Goal: Transaction & Acquisition: Purchase product/service

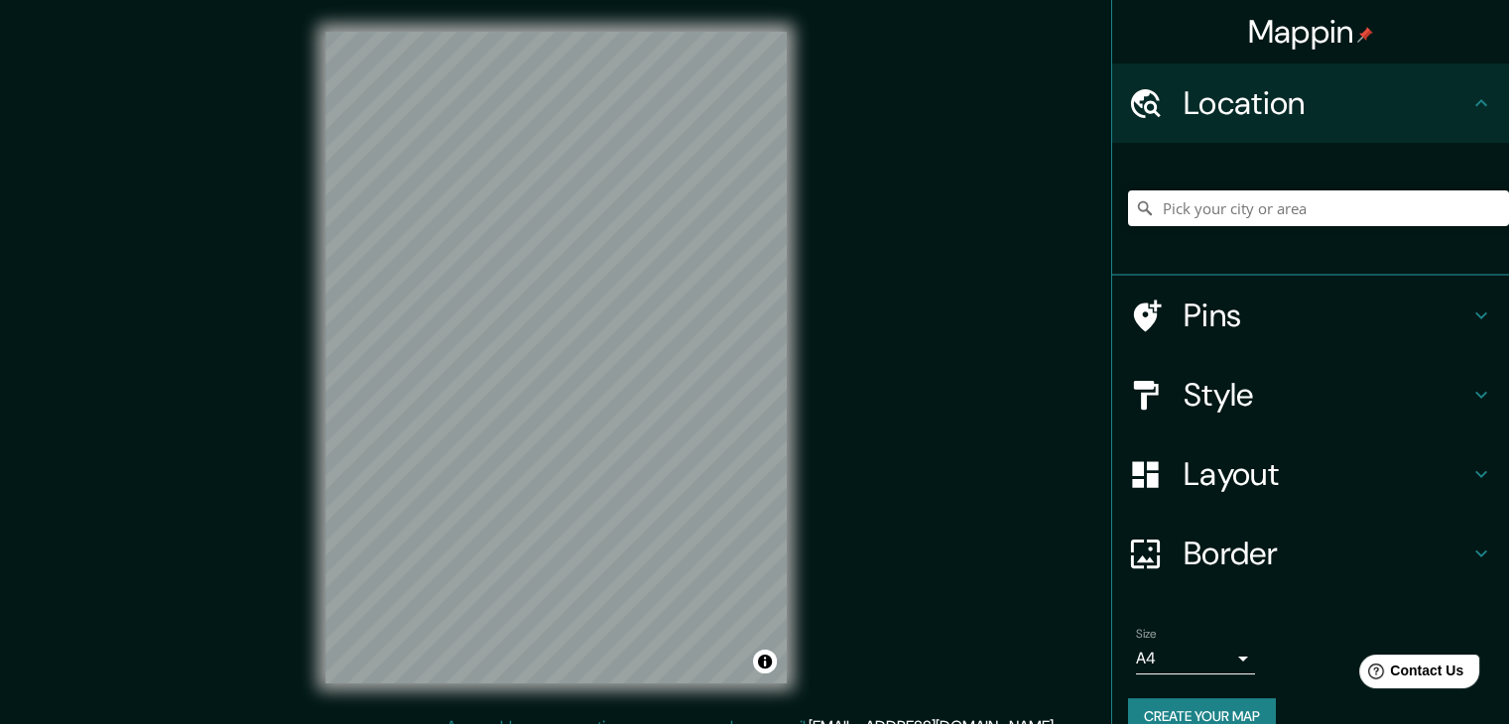
click at [1160, 373] on div "Style" at bounding box center [1310, 394] width 397 height 79
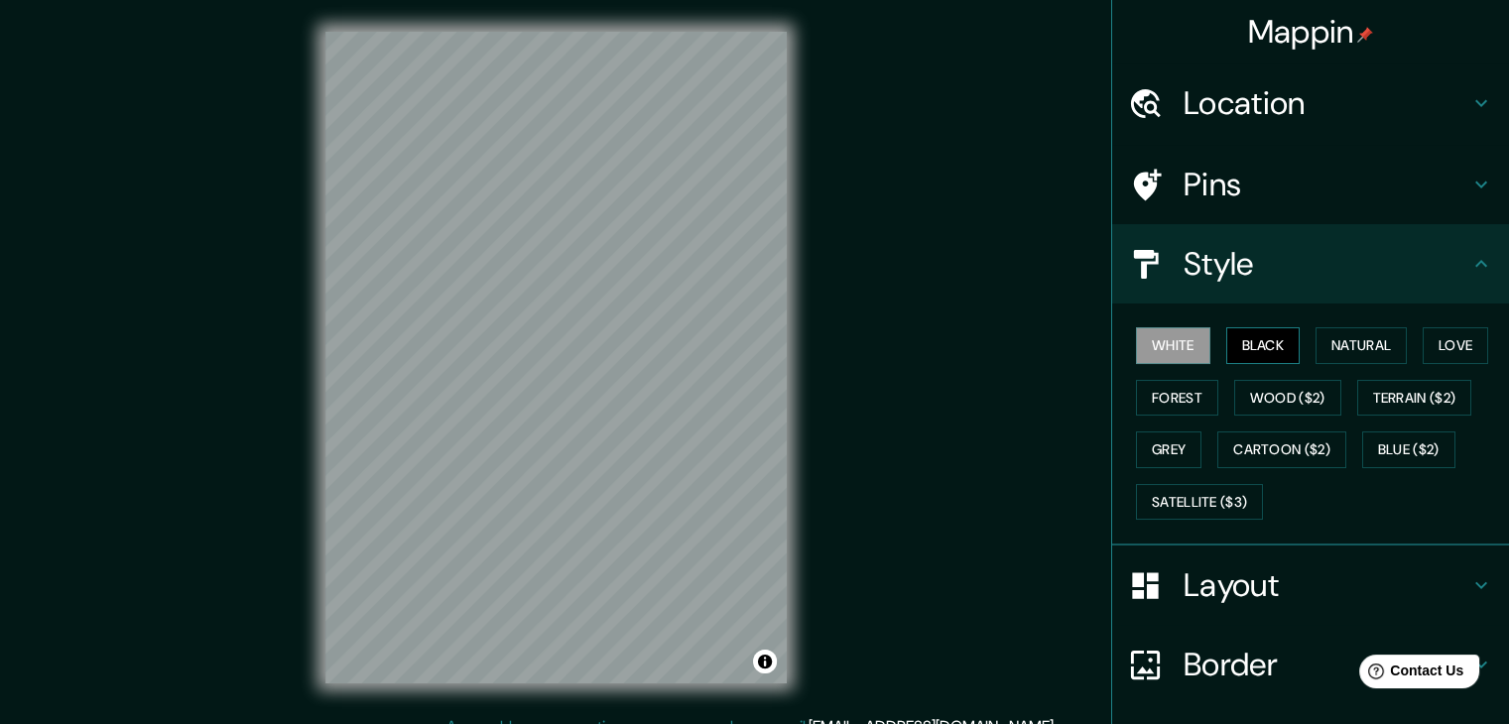
click at [1232, 342] on button "Black" at bounding box center [1263, 345] width 74 height 37
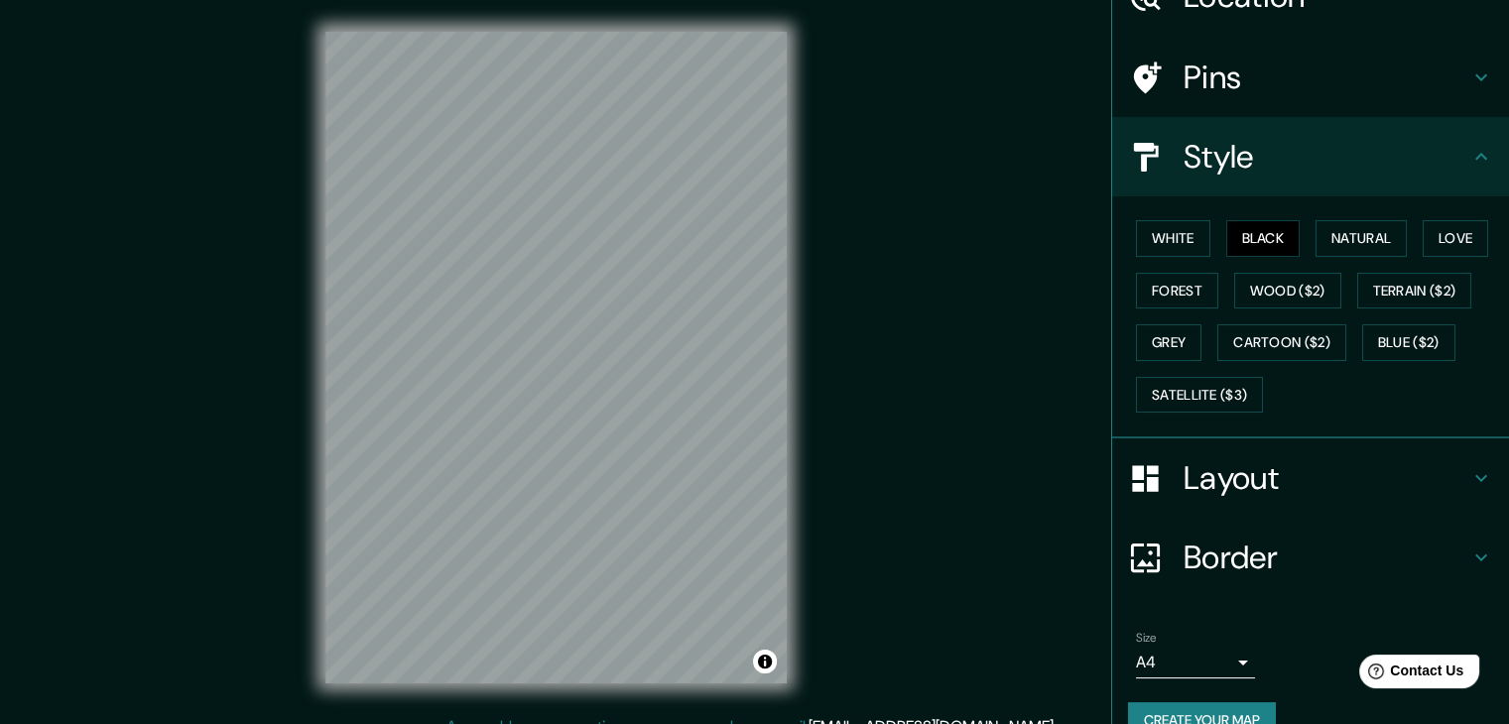
scroll to position [143, 0]
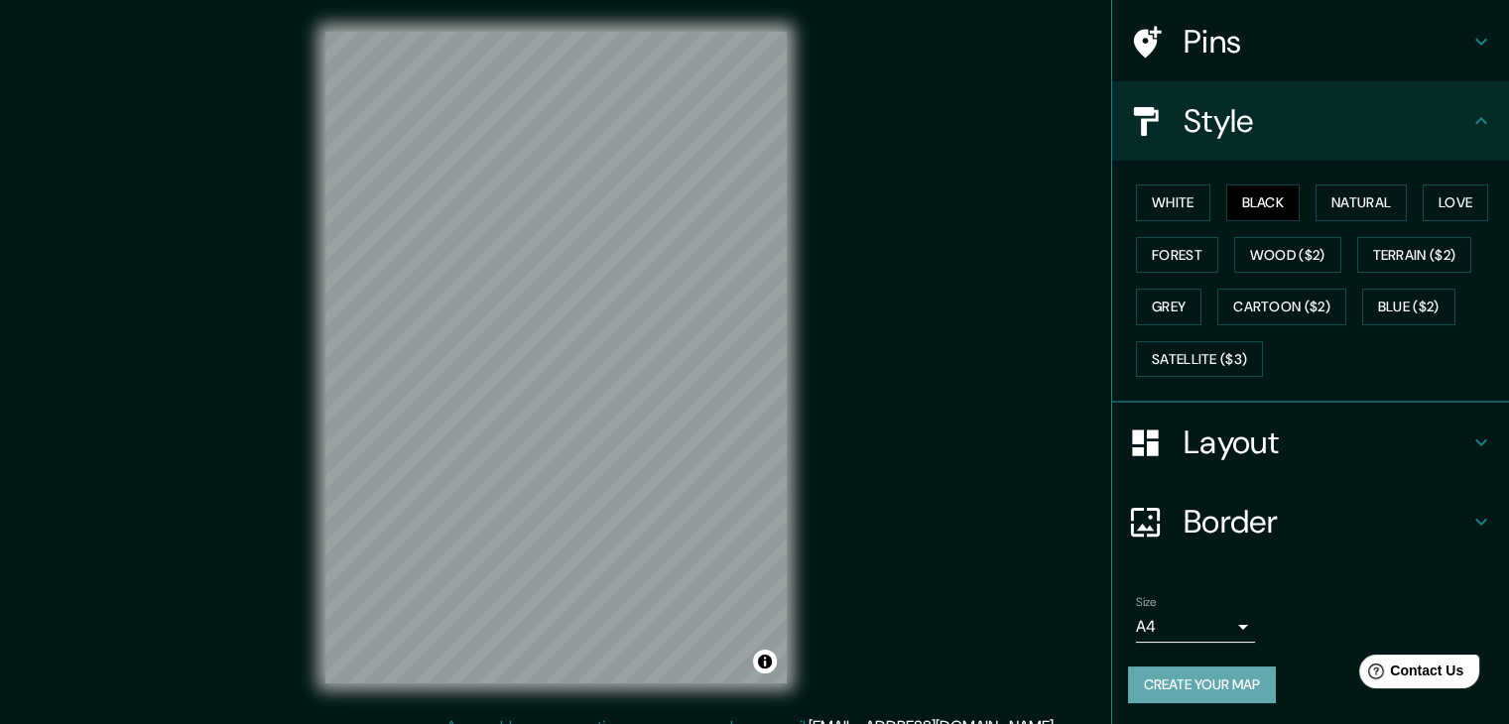
click at [1230, 674] on button "Create your map" at bounding box center [1202, 685] width 148 height 37
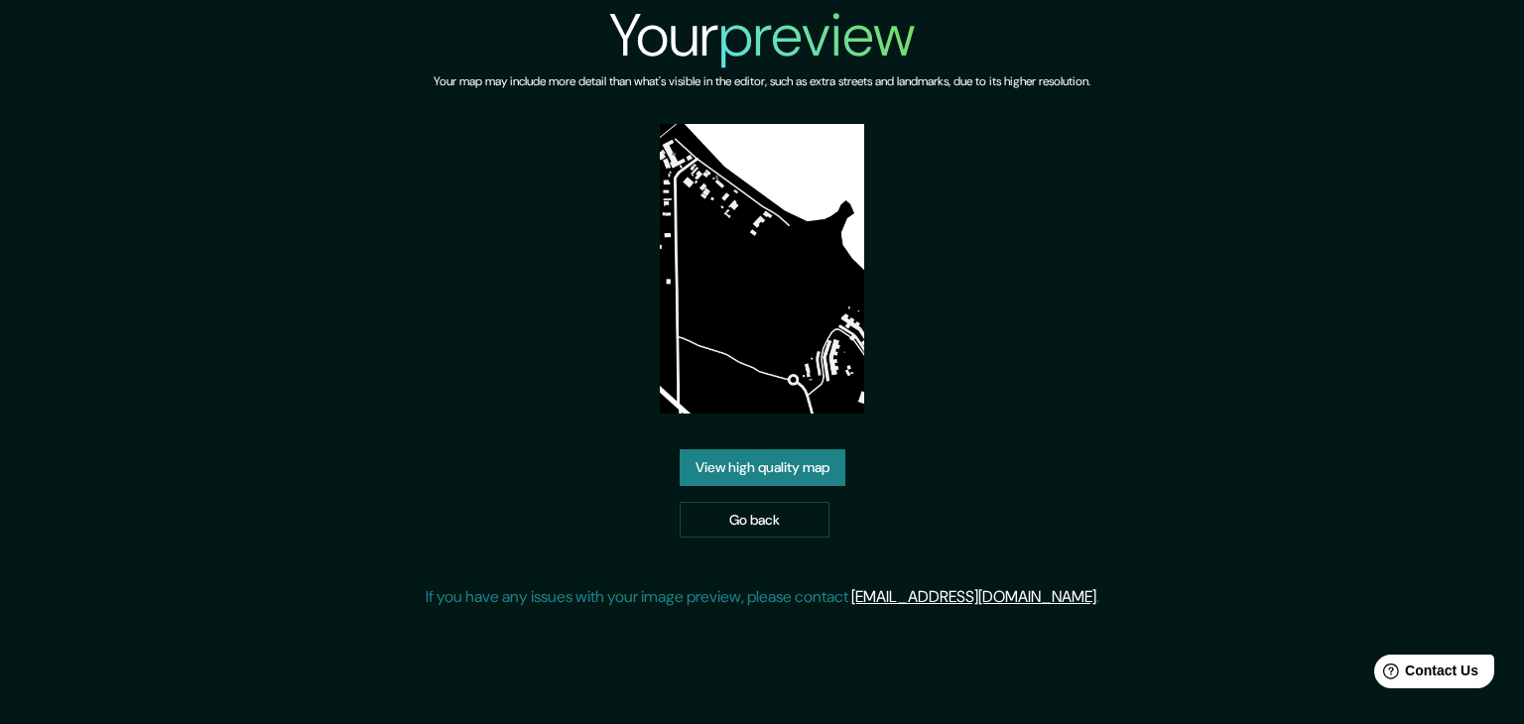
click at [839, 461] on link "View high quality map" at bounding box center [762, 467] width 166 height 37
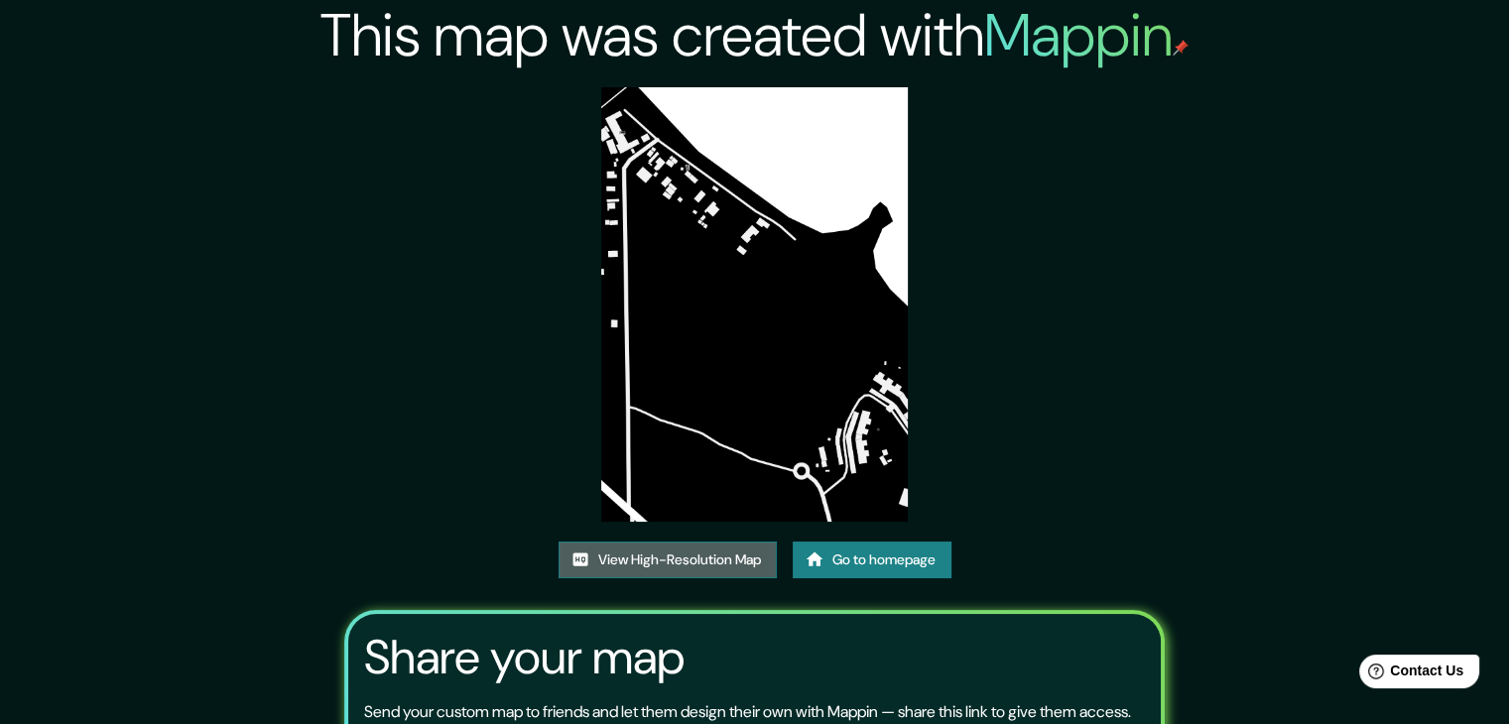
click at [728, 561] on link "View High-Resolution Map" at bounding box center [667, 560] width 218 height 37
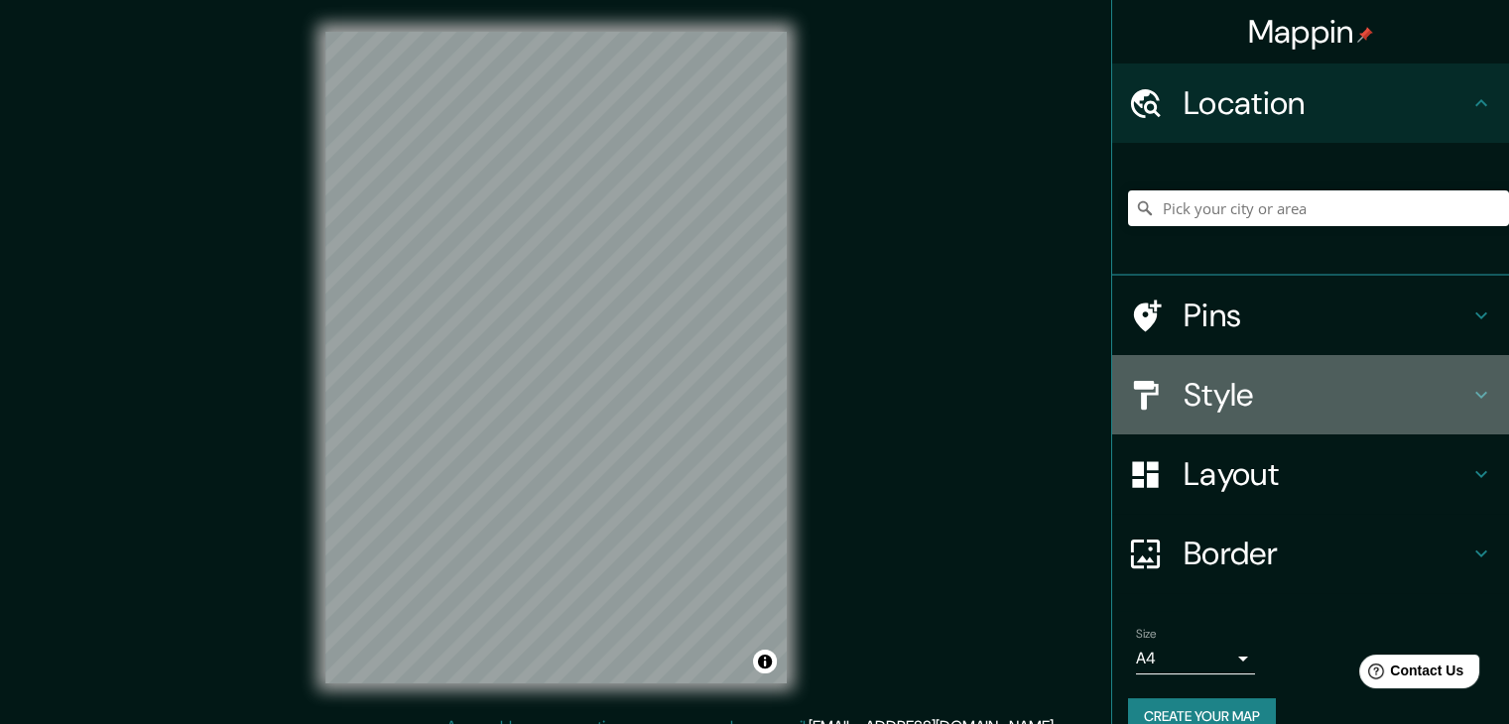
click at [1183, 390] on h4 "Style" at bounding box center [1326, 395] width 286 height 40
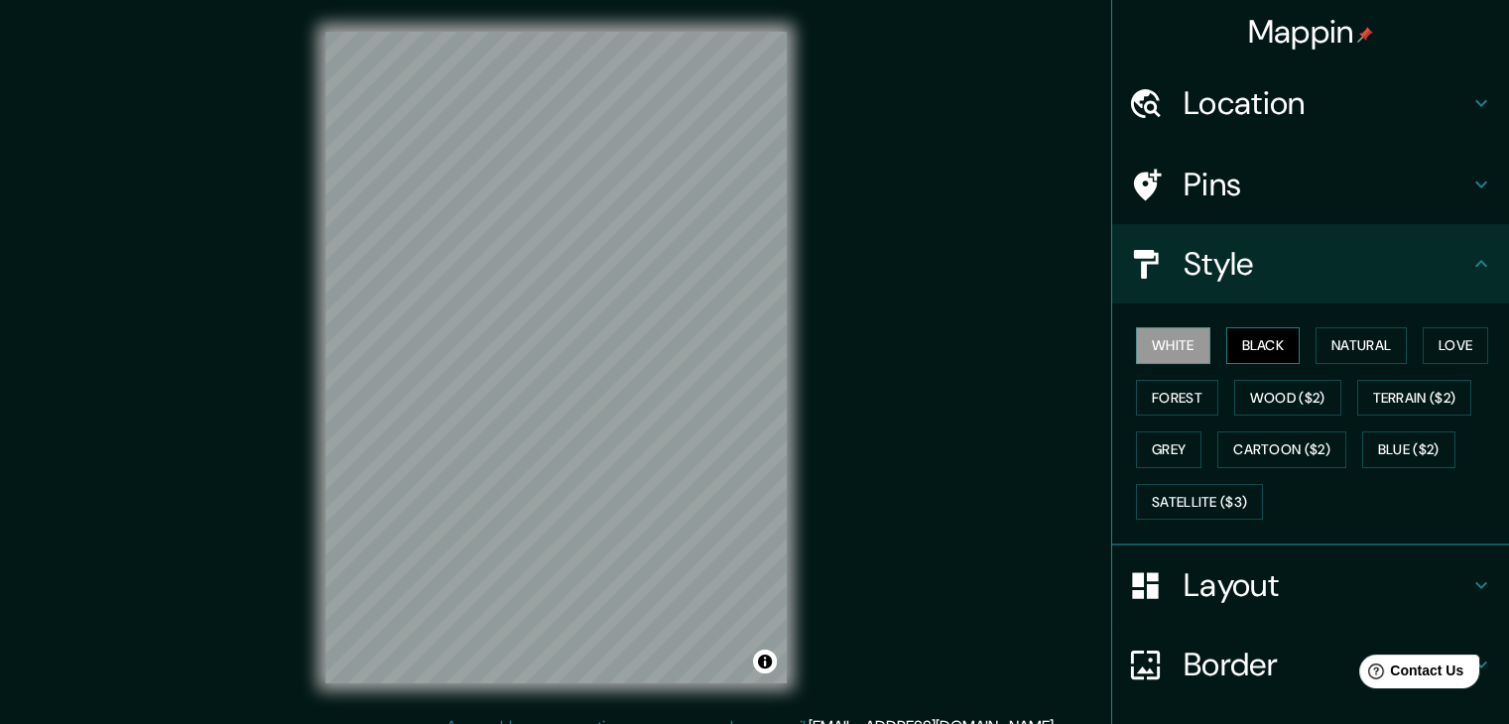
click at [1228, 339] on button "Black" at bounding box center [1263, 345] width 74 height 37
click at [508, 697] on div "© Mapbox © OpenStreetMap Improve this map" at bounding box center [556, 357] width 525 height 715
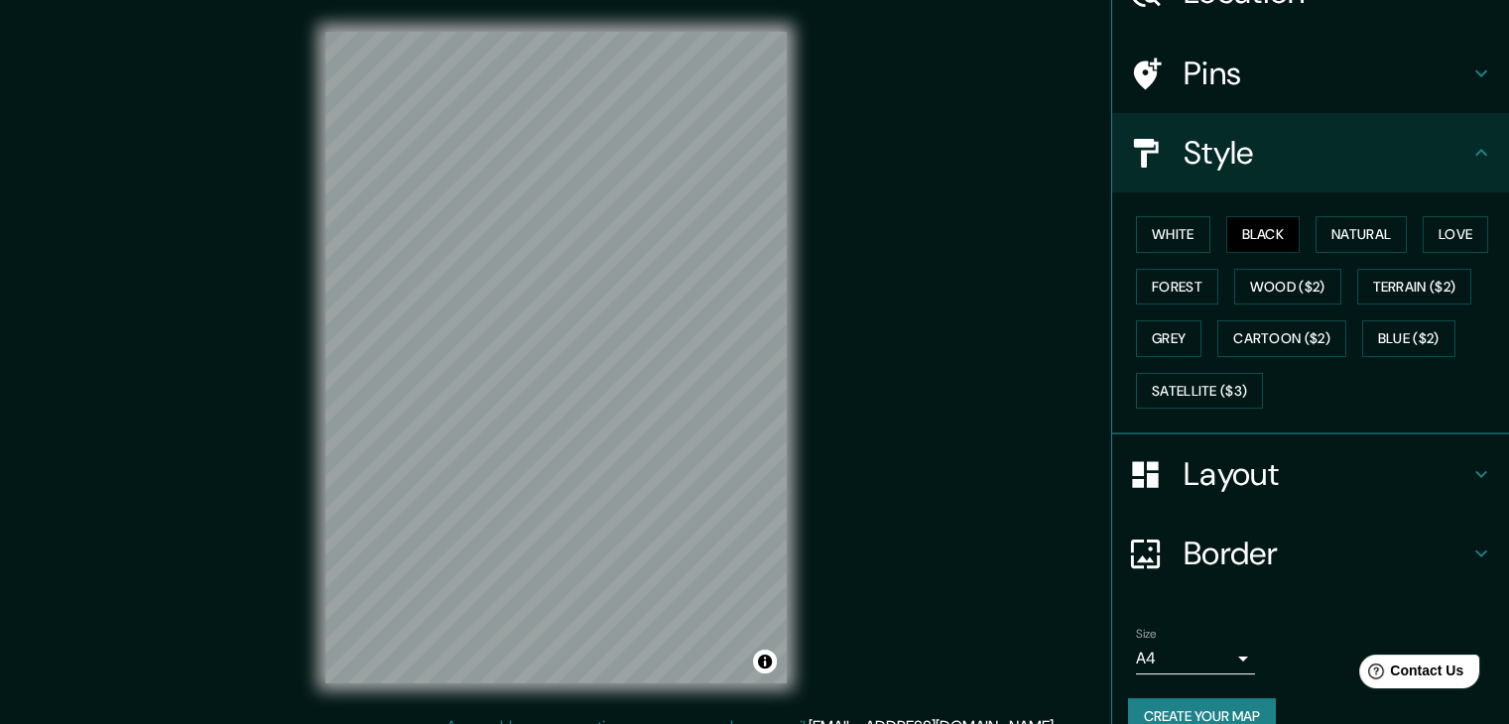
scroll to position [143, 0]
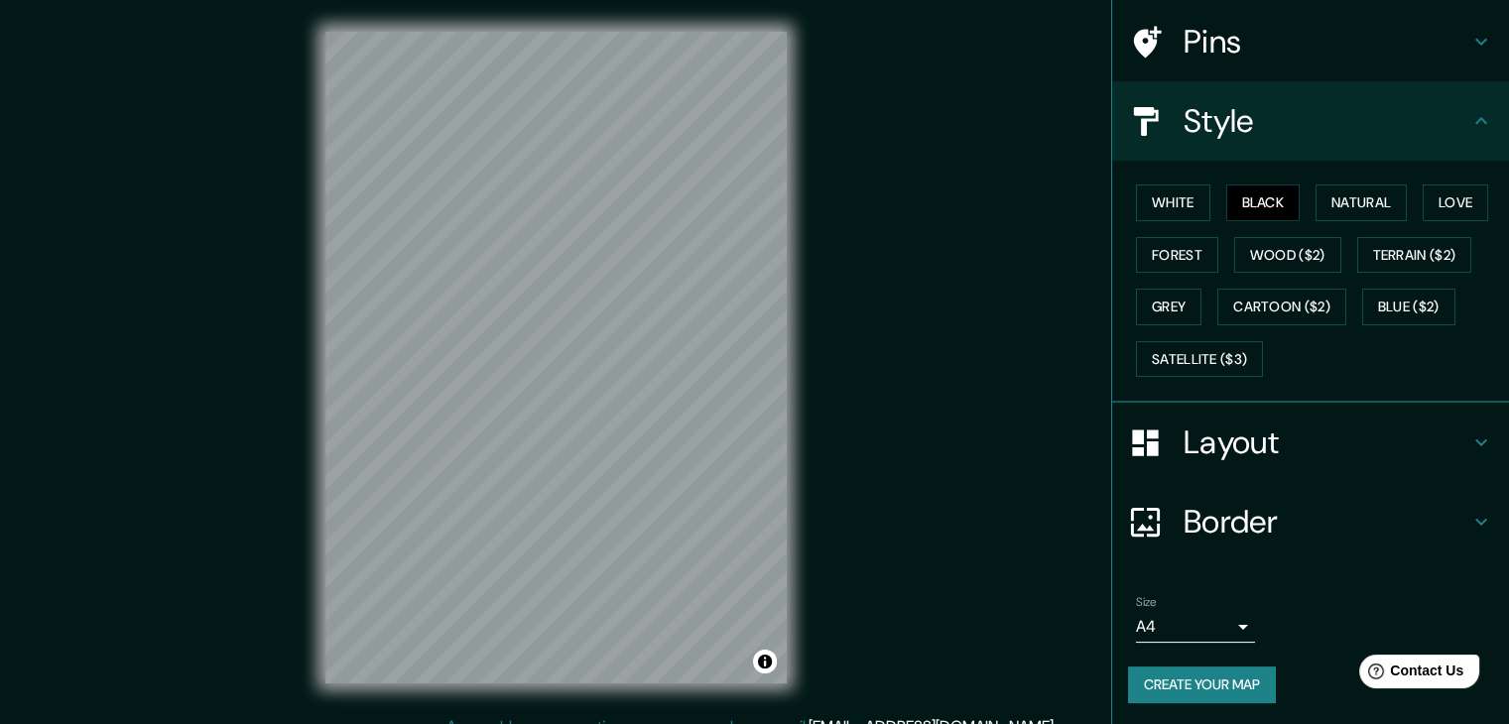
click at [1170, 683] on button "Create your map" at bounding box center [1202, 685] width 148 height 37
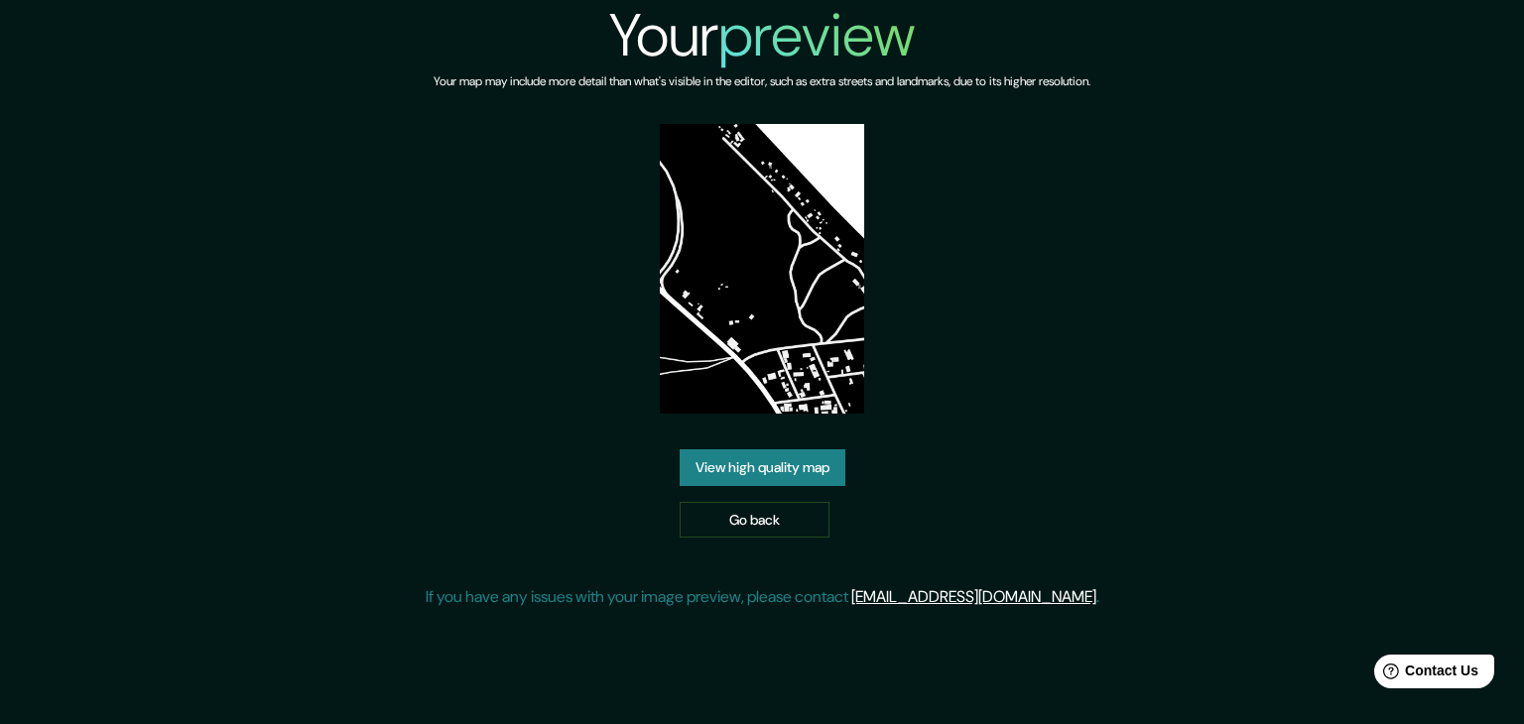
click at [830, 455] on link "View high quality map" at bounding box center [762, 467] width 166 height 37
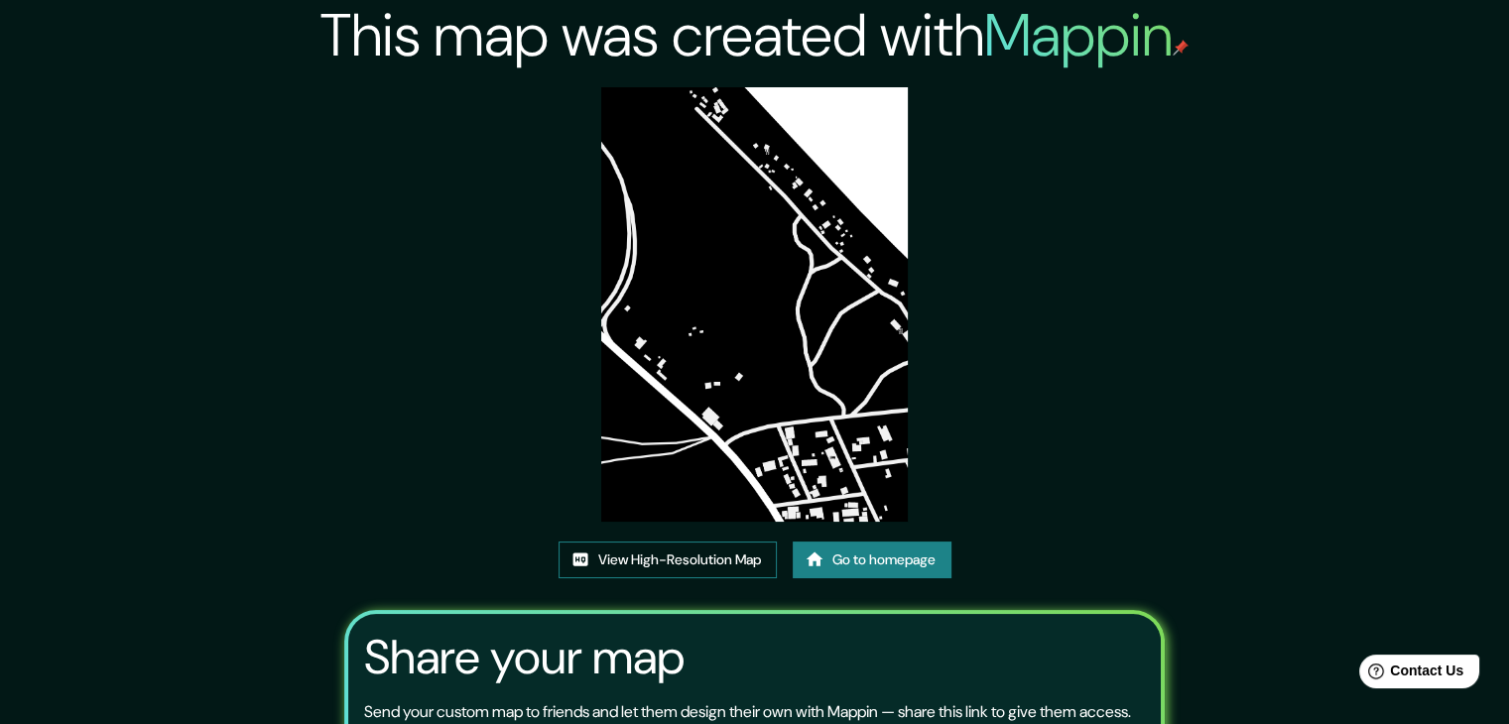
click at [706, 557] on link "View High-Resolution Map" at bounding box center [667, 560] width 218 height 37
